Goal: Participate in discussion: Engage in conversation with other users on a specific topic

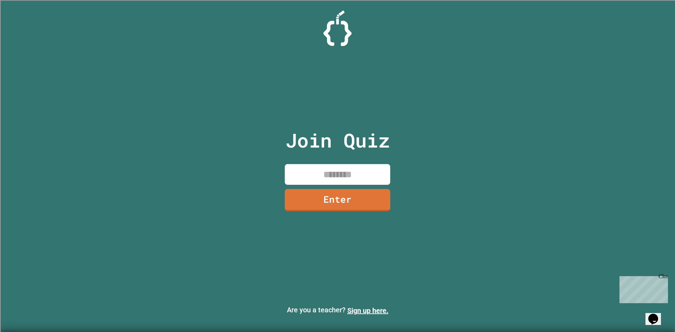
click at [326, 182] on input at bounding box center [337, 174] width 105 height 21
click at [377, 179] on input at bounding box center [337, 174] width 105 height 21
type input "********"
click at [350, 196] on link "Enter" at bounding box center [338, 199] width 100 height 23
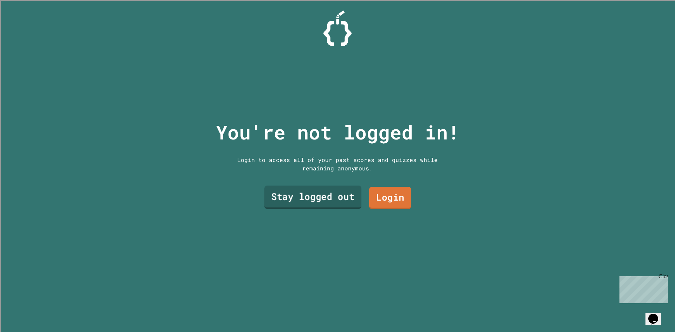
click at [350, 196] on link "Stay logged out" at bounding box center [312, 197] width 97 height 23
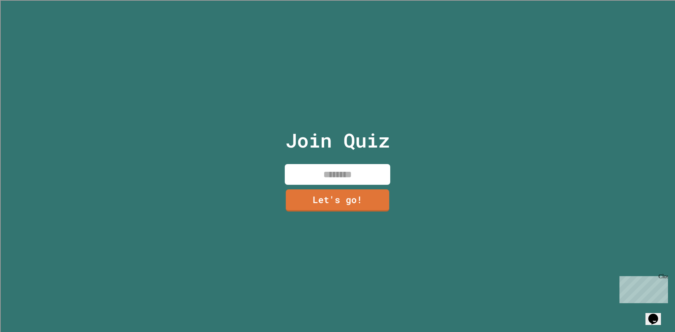
click at [356, 175] on input at bounding box center [337, 174] width 105 height 21
type input "*****"
click at [330, 189] on link "Let's go!" at bounding box center [338, 199] width 104 height 23
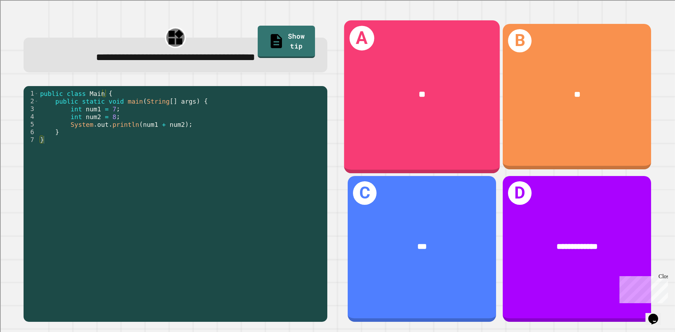
click at [441, 128] on div "A **" at bounding box center [422, 96] width 156 height 153
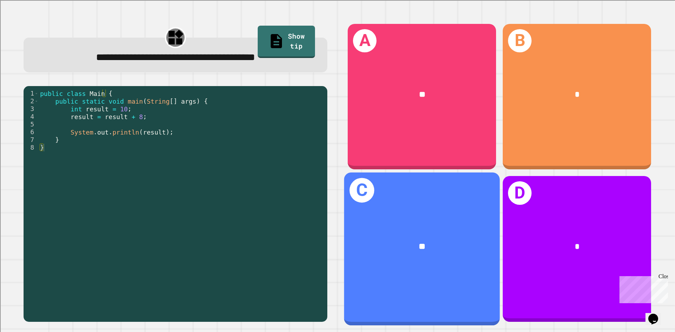
click at [448, 226] on div "**" at bounding box center [422, 247] width 156 height 47
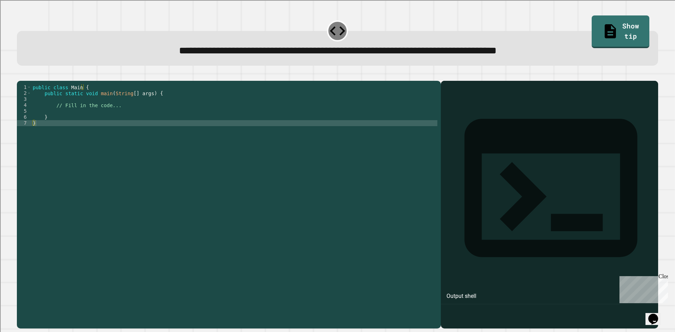
click at [123, 132] on div "public class Main { public static void main ( String [ ] args ) { // Fill in th…" at bounding box center [234, 197] width 406 height 227
click at [592, 37] on link "Show tip" at bounding box center [620, 31] width 57 height 34
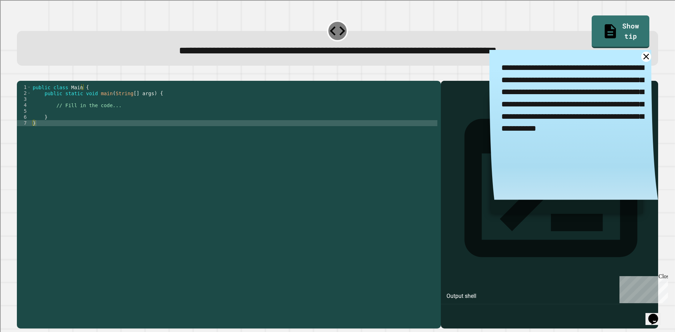
drag, startPoint x: 601, startPoint y: 65, endPoint x: 598, endPoint y: 79, distance: 15.2
click at [598, 79] on textarea "**********" at bounding box center [573, 98] width 169 height 97
click at [392, 123] on div "public class Main { public static void main ( String [ ] args ) { // Fill in th…" at bounding box center [234, 197] width 406 height 227
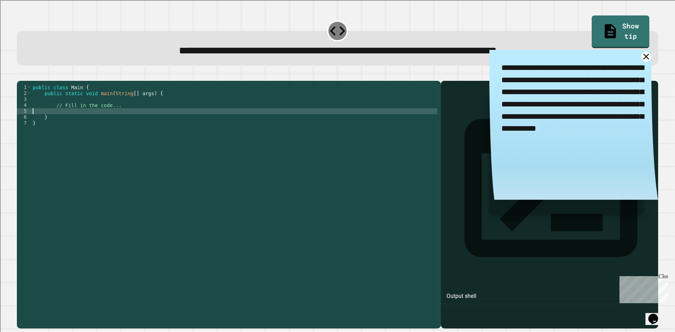
click at [319, 131] on div "public class Main { public static void main ( String [ ] args ) { // Fill in th…" at bounding box center [234, 197] width 406 height 227
click at [309, 123] on div "public class Main { public static void main ( String [ ] args ) { // Fill in th…" at bounding box center [234, 197] width 406 height 227
click at [252, 143] on div "public class Main { public static void main ( String [ ] args ) { // Fill in th…" at bounding box center [234, 197] width 406 height 227
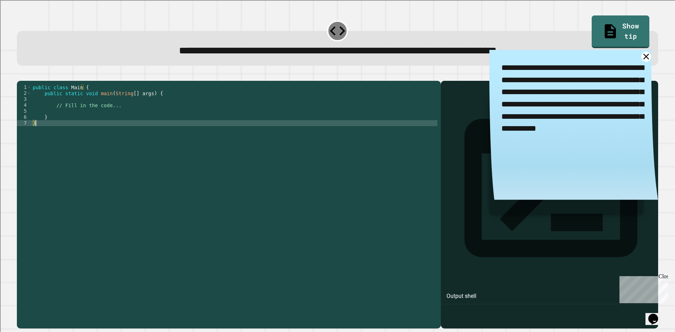
click at [246, 136] on div "public class Main { public static void main ( String [ ] args ) { // Fill in th…" at bounding box center [234, 197] width 406 height 227
click at [248, 135] on div "public class Main { public static void main ( String [ ] args ) { // Fill in th…" at bounding box center [234, 197] width 406 height 227
click at [247, 131] on div "public class Main { public static void main ( String [ ] args ) { // Fill in th…" at bounding box center [234, 197] width 406 height 227
click at [246, 128] on div "public class Main { public static void main ( String [ ] args ) { // Fill in th…" at bounding box center [234, 197] width 406 height 227
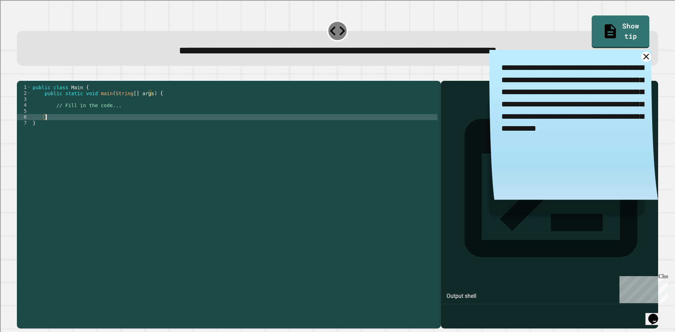
type textarea "*"
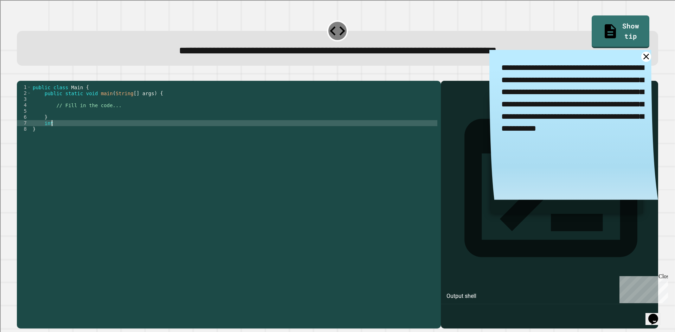
scroll to position [0, 1]
type textarea "*"
type textarea "**********"
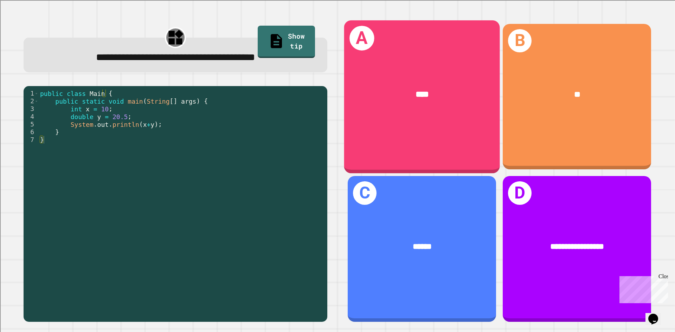
click at [401, 142] on div "A ****" at bounding box center [422, 96] width 156 height 153
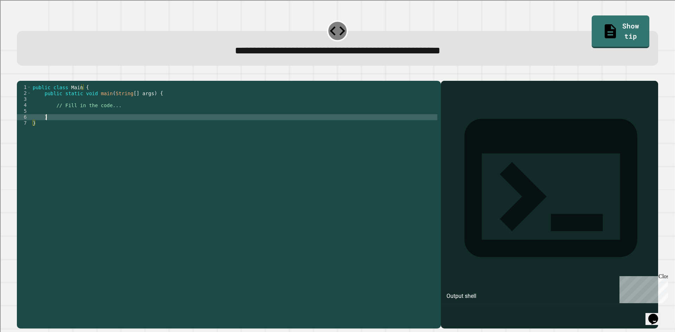
click at [283, 130] on div "public class Main { public static void main ( String [ ] args ) { // Fill in th…" at bounding box center [234, 197] width 406 height 227
type textarea "*"
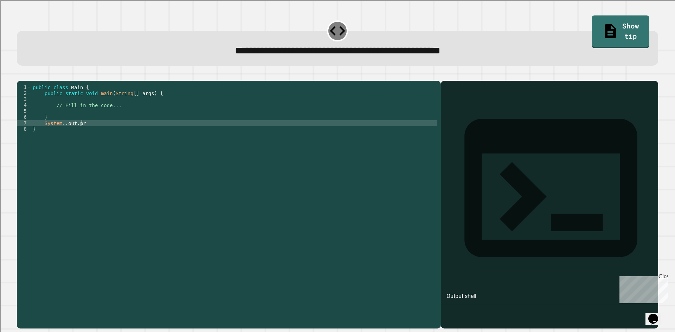
scroll to position [0, 4]
click at [597, 26] on link "Show tip" at bounding box center [620, 31] width 55 height 34
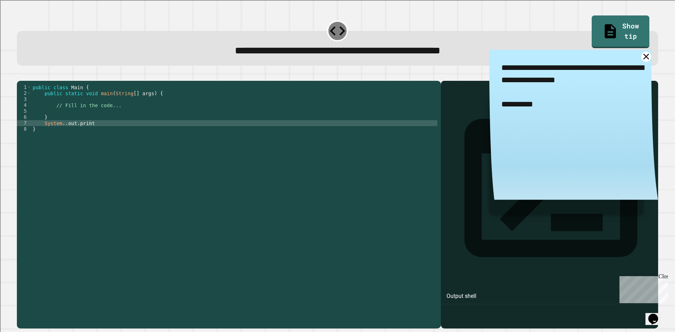
scroll to position [0, 1]
click at [157, 130] on div "public class Main { public static void main ( String [ ] args ) { // Fill in th…" at bounding box center [234, 197] width 406 height 227
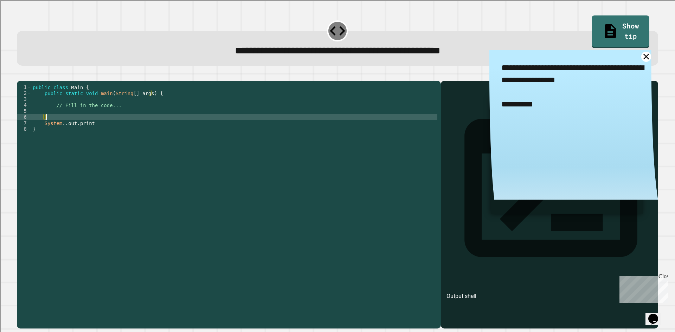
click at [153, 135] on div "public class Main { public static void main ( String [ ] args ) { // Fill in th…" at bounding box center [234, 197] width 406 height 227
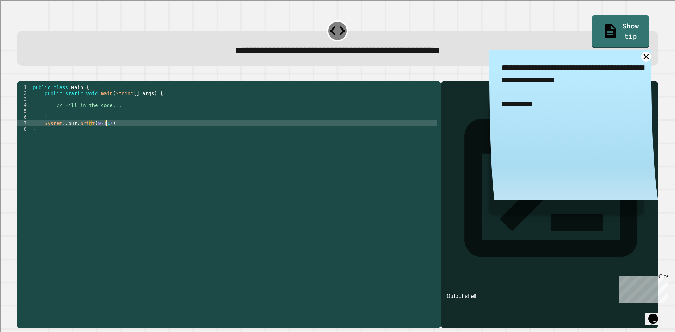
scroll to position [0, 5]
click at [20, 75] on button "button" at bounding box center [20, 75] width 0 height 0
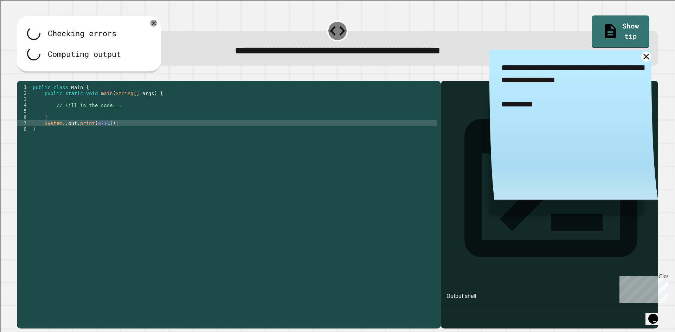
click at [59, 136] on div "public class Main { public static void main ( String [ ] args ) { // Fill in th…" at bounding box center [234, 197] width 406 height 227
click at [60, 136] on div "public class Main { public static void main ( String [ ] args ) { // Fill in th…" at bounding box center [234, 191] width 406 height 215
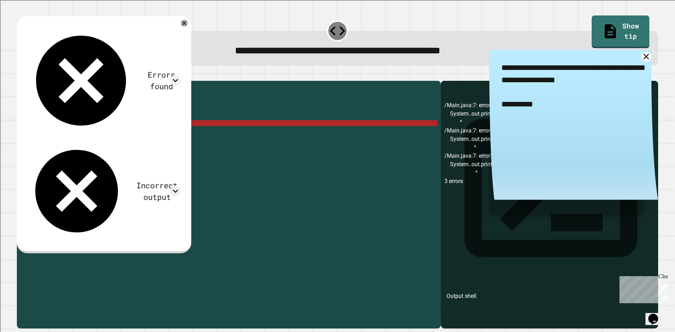
click at [66, 132] on div "public class Main { public static void main ( String [ ] args ) { // Fill in th…" at bounding box center [234, 197] width 406 height 227
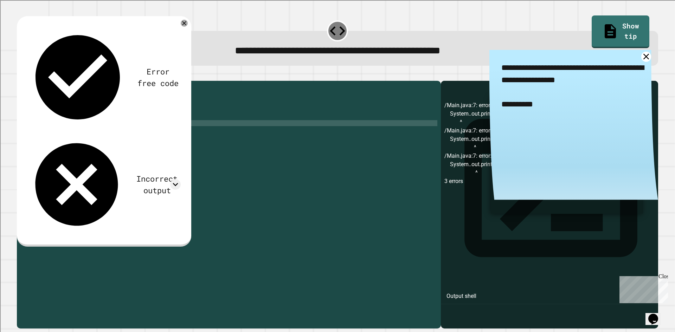
click at [20, 75] on icon "button" at bounding box center [20, 75] width 0 height 0
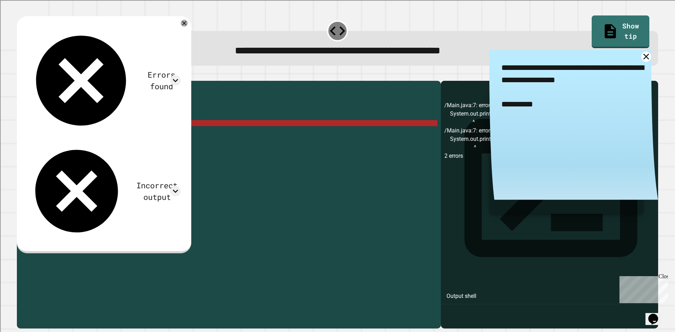
click at [631, 62] on textarea "**********" at bounding box center [573, 86] width 169 height 73
click at [640, 61] on icon at bounding box center [646, 57] width 12 height 12
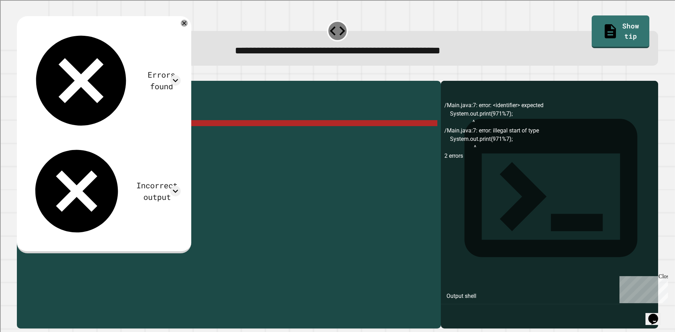
click at [67, 135] on div "public class Main { public static void main ( String [ ] args ) { // Fill in th…" at bounding box center [234, 197] width 406 height 227
click at [86, 140] on div "public class Main { public static void main ( String [ ] args ) { // Fill in th…" at bounding box center [234, 197] width 406 height 227
click at [75, 115] on div "public class Main { public static void main ( String [ ] args ) { // Fill in th…" at bounding box center [234, 197] width 406 height 227
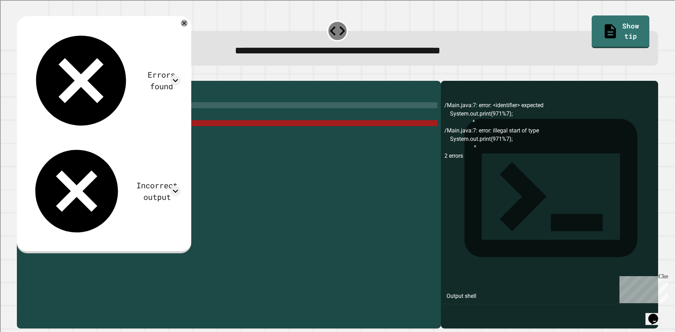
click at [75, 115] on div "public class Main { public static void main ( String [ ] args ) { // Fill in th…" at bounding box center [234, 197] width 406 height 227
click at [55, 114] on div "public class Main { public static void main ( String [ ] args ) { // Fill in th…" at bounding box center [234, 191] width 406 height 215
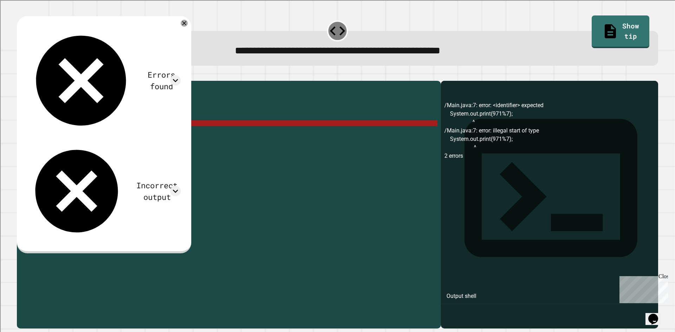
drag, startPoint x: 55, startPoint y: 114, endPoint x: 109, endPoint y: 115, distance: 53.8
click at [109, 115] on div "public class Main { public static void main ( String [ ] args ) { // Fill in th…" at bounding box center [234, 197] width 406 height 227
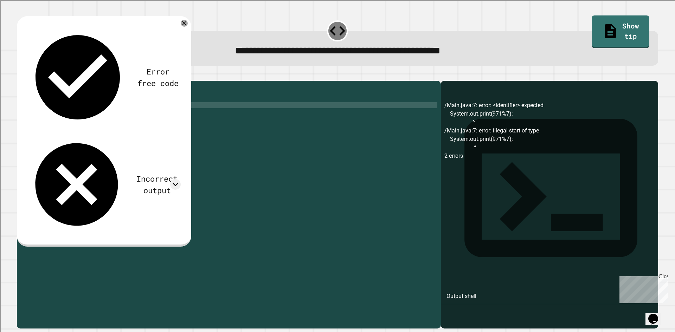
type textarea "*"
type textarea "**********"
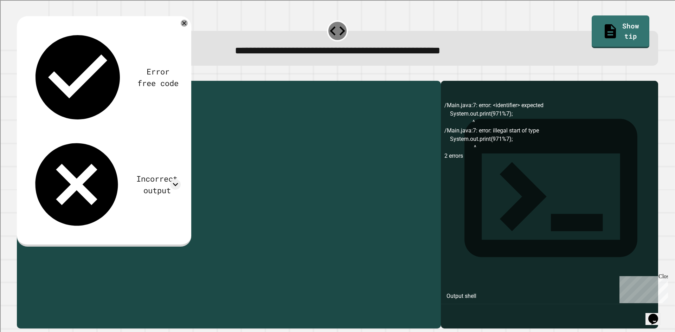
drag, startPoint x: 113, startPoint y: 135, endPoint x: 43, endPoint y: 136, distance: 69.6
click at [43, 136] on div "public class Main { public static void main ( String [ ] args ) { System . out …" at bounding box center [234, 197] width 406 height 227
click at [16, 81] on div "Error free code /Main.java:7: error: <identifier> expected System.out.print(971…" at bounding box center [337, 200] width 648 height 263
click at [19, 80] on div at bounding box center [337, 76] width 641 height 8
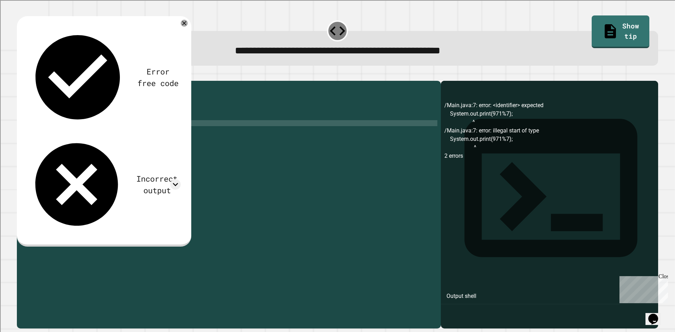
click at [20, 75] on button "button" at bounding box center [20, 75] width 0 height 0
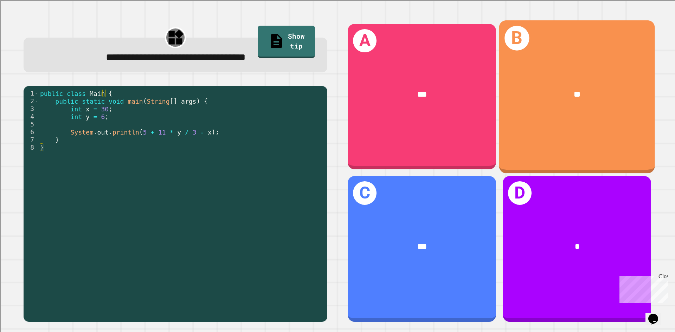
click at [594, 145] on div "B **" at bounding box center [577, 96] width 156 height 153
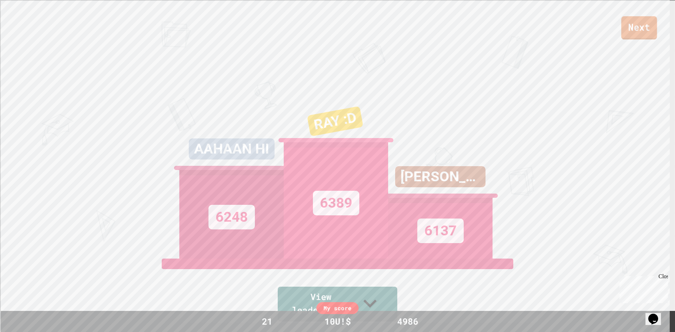
click at [645, 27] on link "Next" at bounding box center [639, 27] width 36 height 23
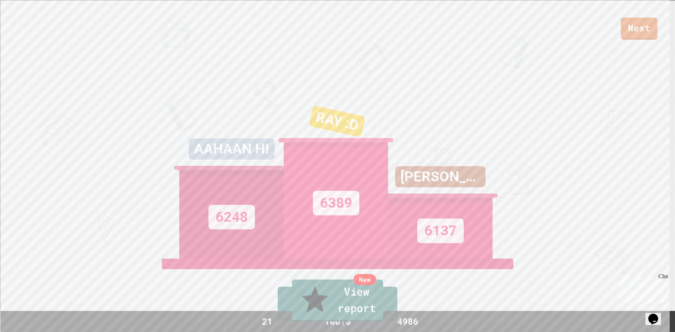
click at [335, 299] on link "New View report" at bounding box center [337, 301] width 91 height 42
